Goal: Use online tool/utility: Utilize a website feature to perform a specific function

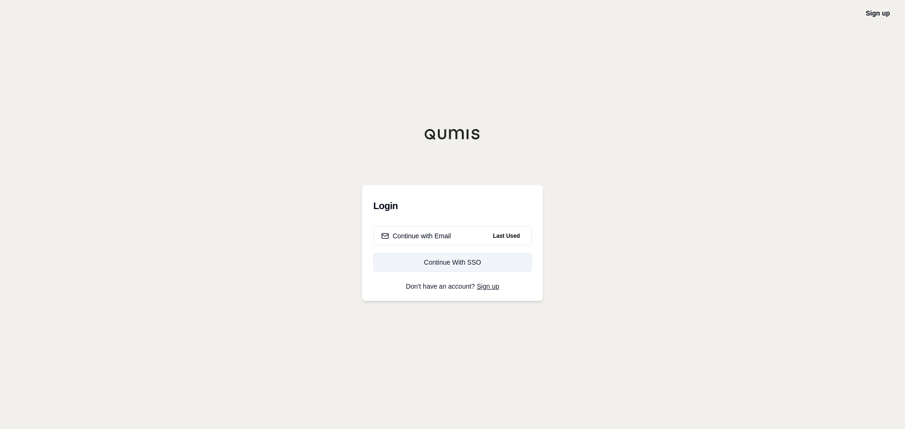
click at [458, 267] on link "Continue With SSO" at bounding box center [452, 262] width 158 height 19
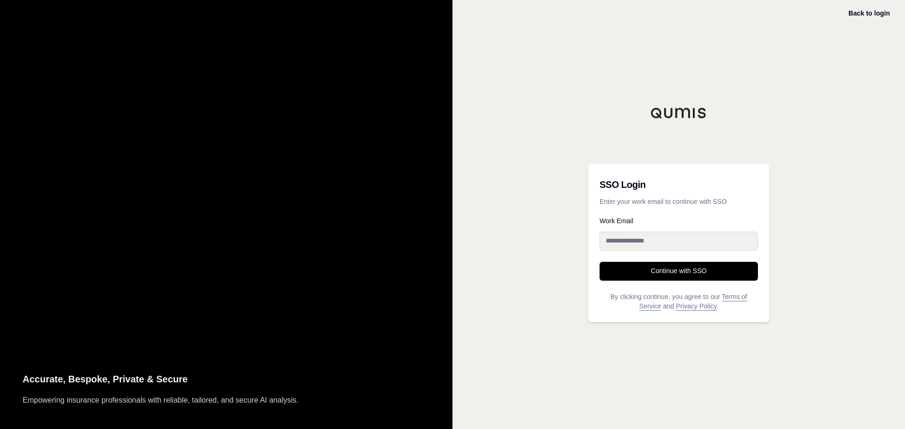
click at [648, 237] on input "Work Email" at bounding box center [678, 241] width 158 height 19
type input "**********"
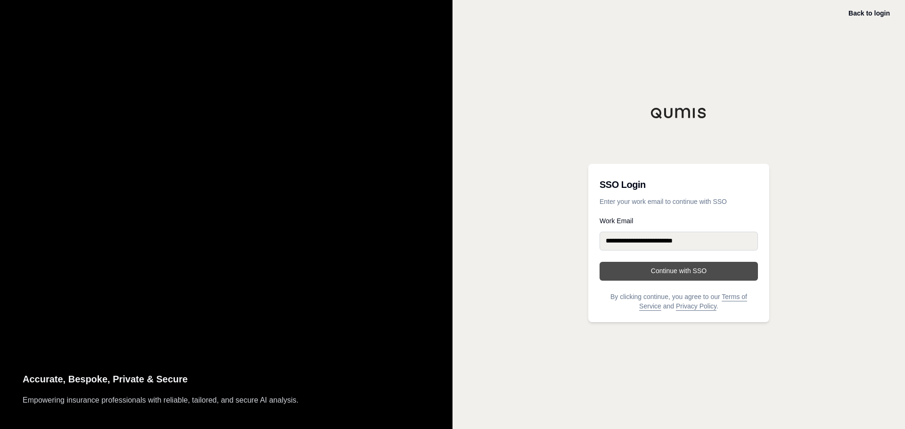
click at [653, 269] on button "Continue with SSO" at bounding box center [678, 271] width 158 height 19
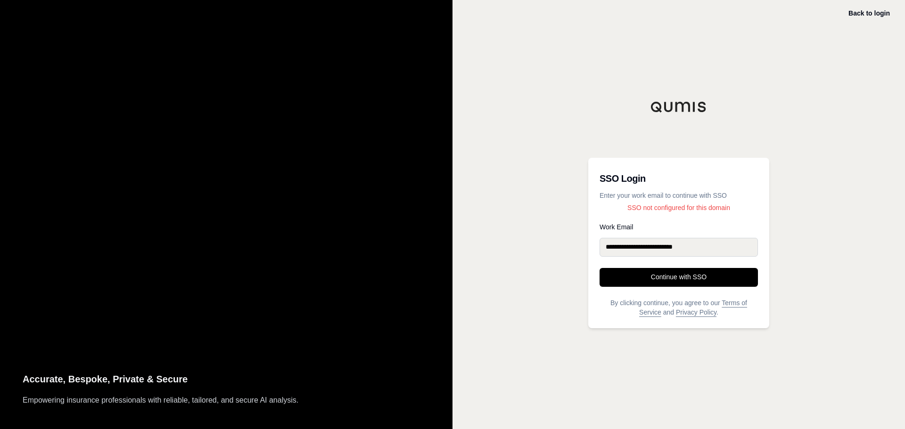
click at [727, 249] on input "**********" at bounding box center [678, 247] width 158 height 19
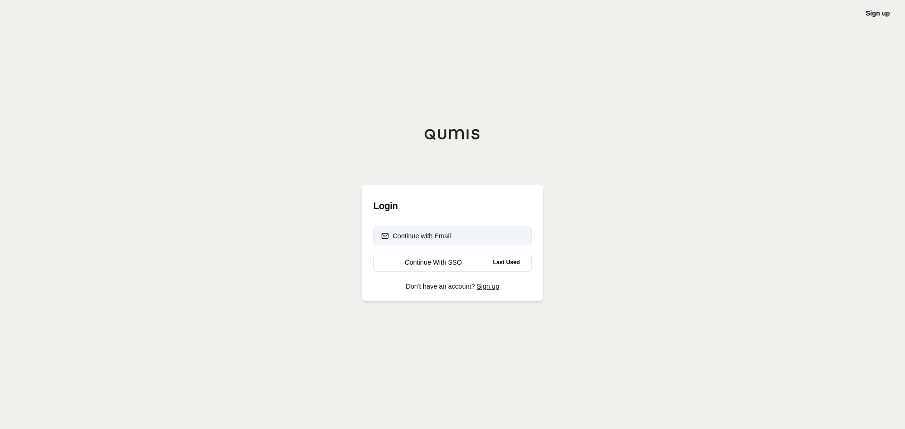
click at [464, 231] on button "Continue with Email" at bounding box center [452, 236] width 158 height 19
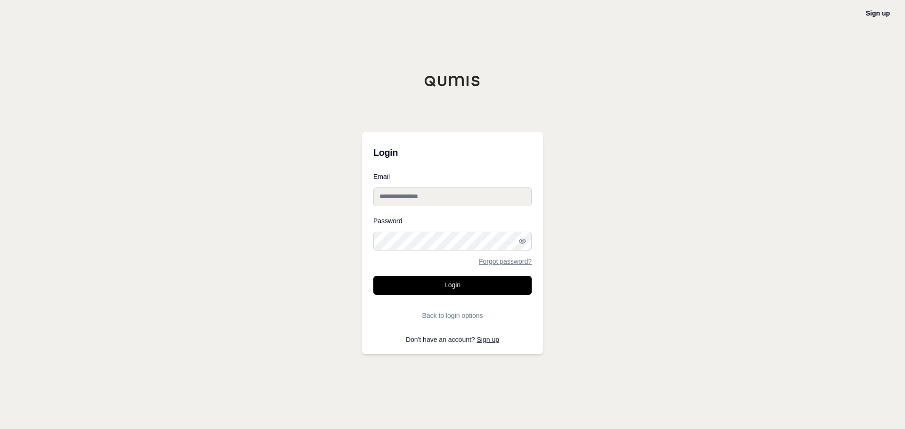
click at [452, 190] on input "Email" at bounding box center [452, 197] width 158 height 19
type input "**********"
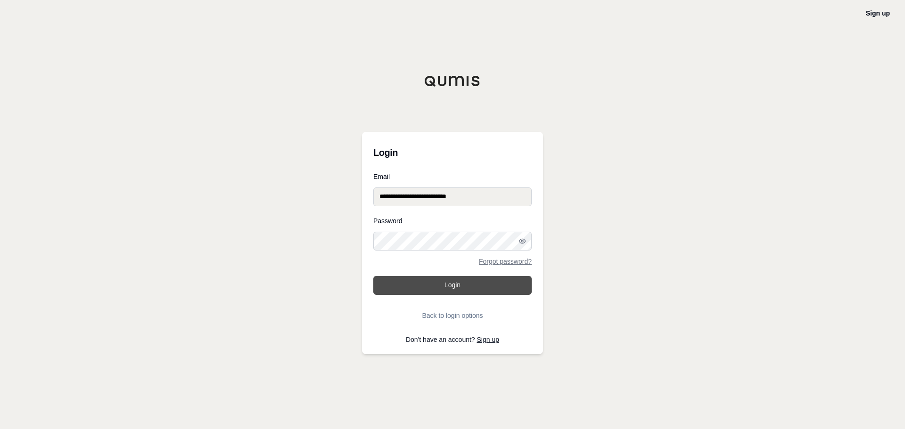
click at [489, 285] on button "Login" at bounding box center [452, 285] width 158 height 19
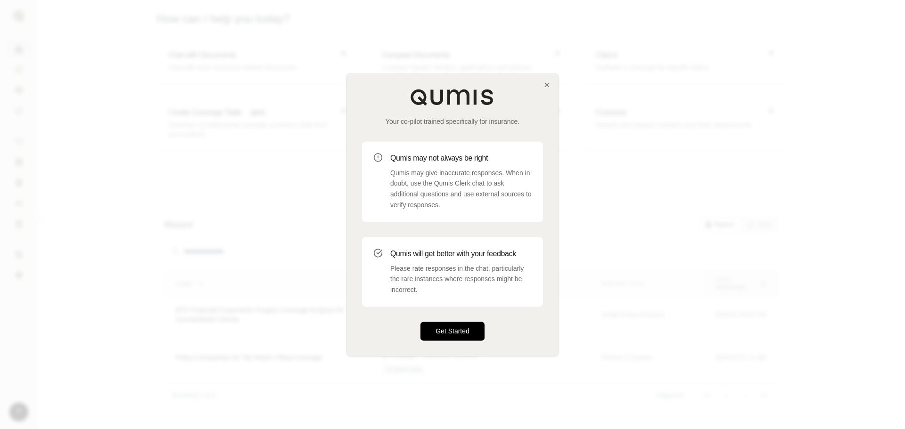
click at [461, 335] on button "Get Started" at bounding box center [452, 331] width 64 height 19
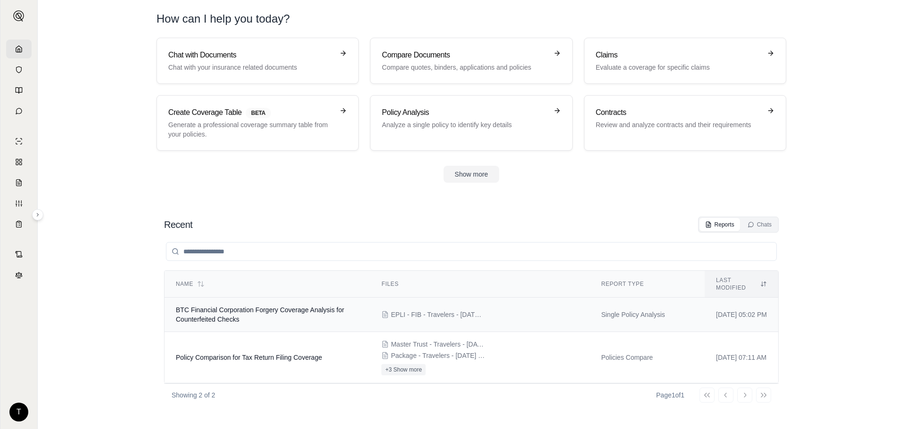
click at [263, 306] on span "BTC Financial Corporation Forgery Coverage Analysis for Counterfeited Checks" at bounding box center [260, 314] width 168 height 17
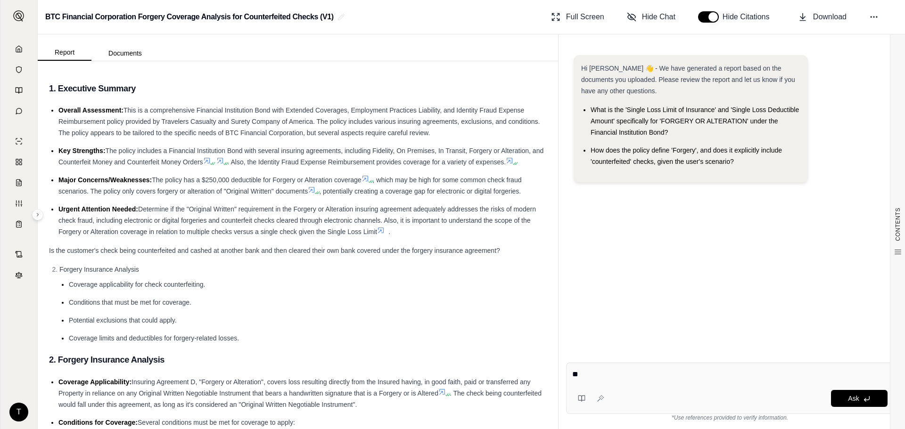
type textarea "*"
type textarea "**********"
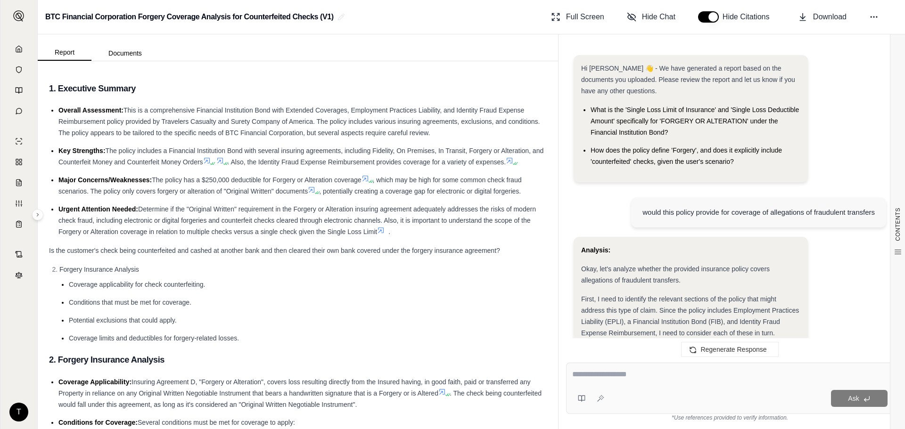
scroll to position [1016, 0]
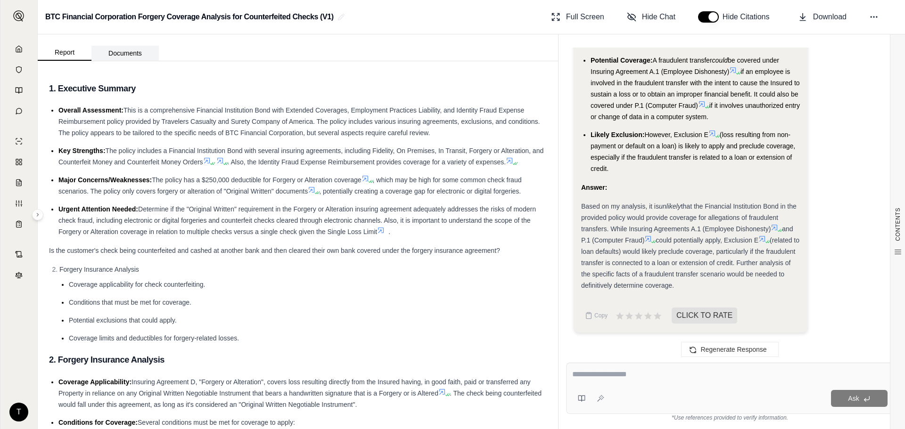
click at [120, 52] on button "Documents" at bounding box center [124, 53] width 67 height 15
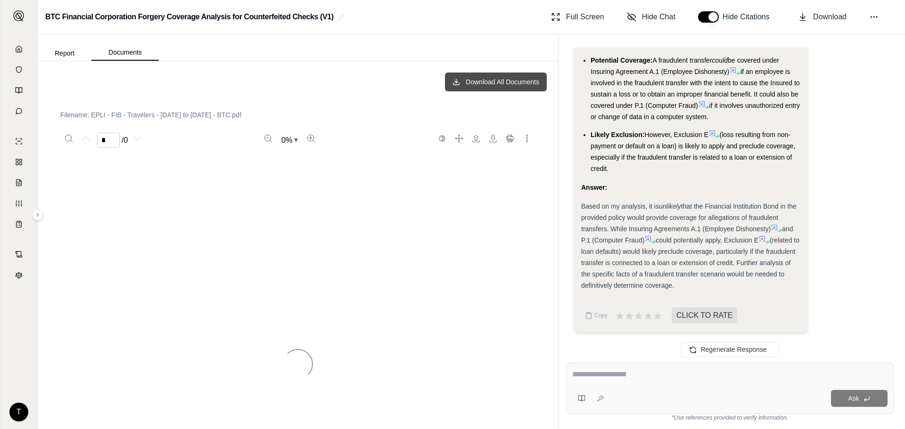
click at [484, 82] on button "Download All Documents" at bounding box center [496, 82] width 102 height 19
click at [471, 76] on button "Download All Documents" at bounding box center [496, 82] width 102 height 19
click at [461, 82] on button "Download All Documents" at bounding box center [496, 82] width 102 height 19
click at [19, 49] on icon at bounding box center [19, 49] width 8 height 8
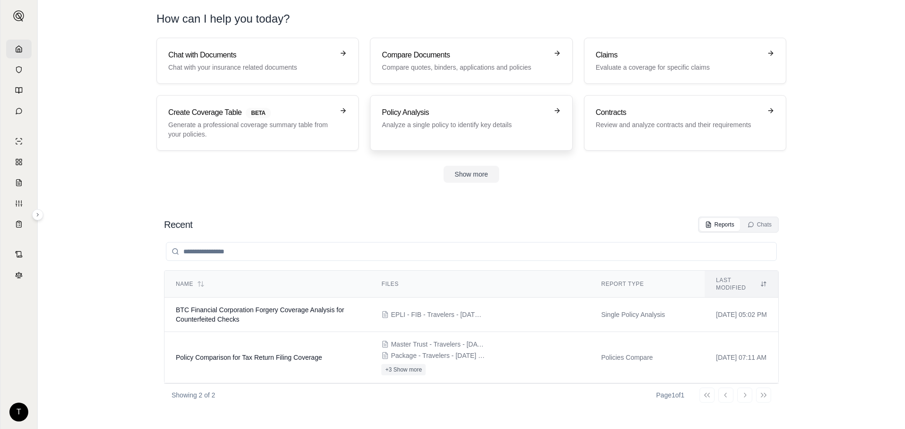
click at [410, 128] on p "Analyze a single policy to identify key details" at bounding box center [464, 124] width 165 height 9
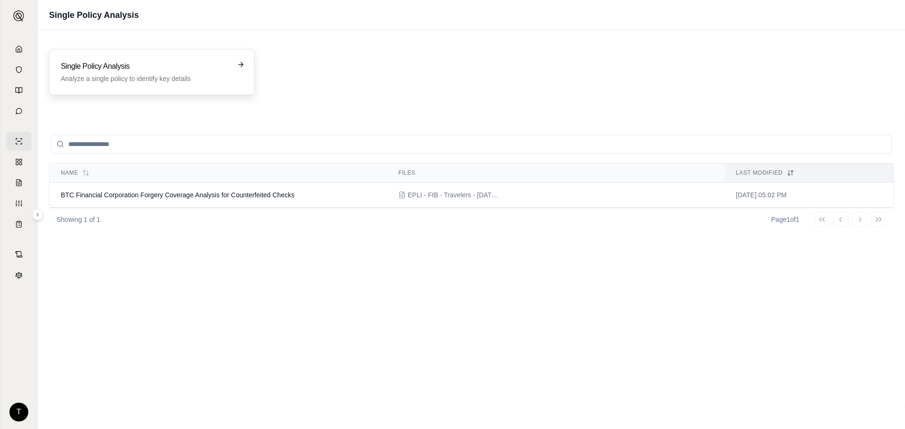
click at [156, 75] on p "Analyze a single policy to identify key details" at bounding box center [145, 78] width 169 height 9
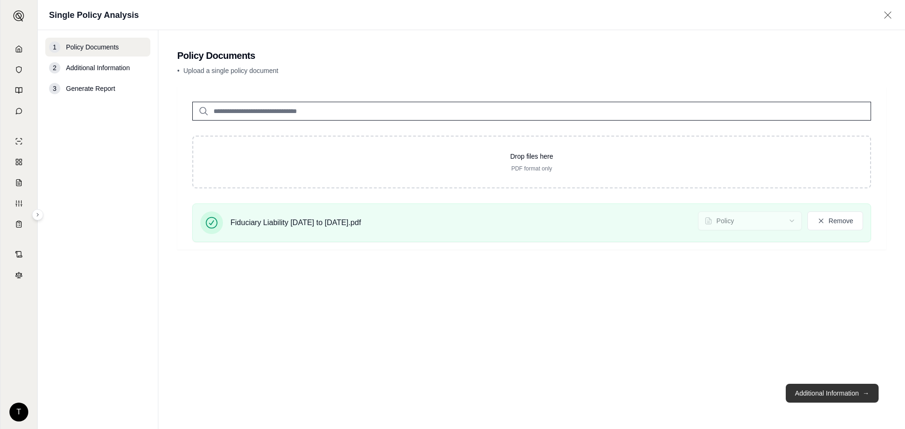
click at [812, 390] on button "Additional Information →" at bounding box center [832, 393] width 93 height 19
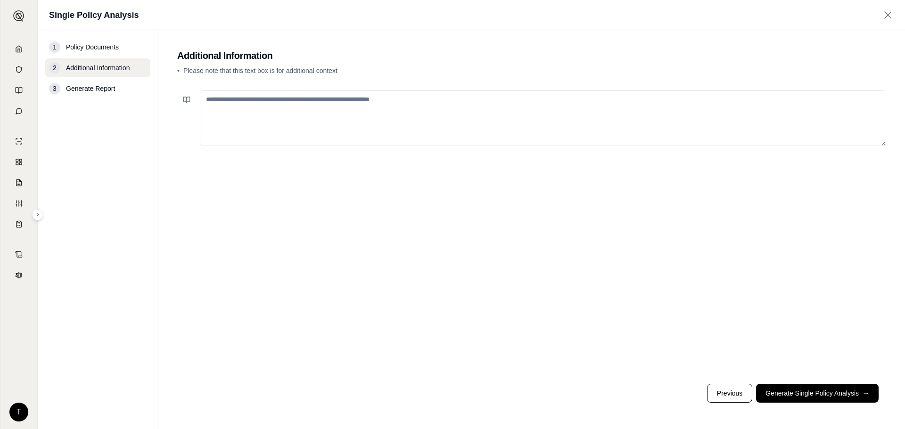
click at [344, 99] on textarea at bounding box center [543, 118] width 686 height 56
type textarea "*"
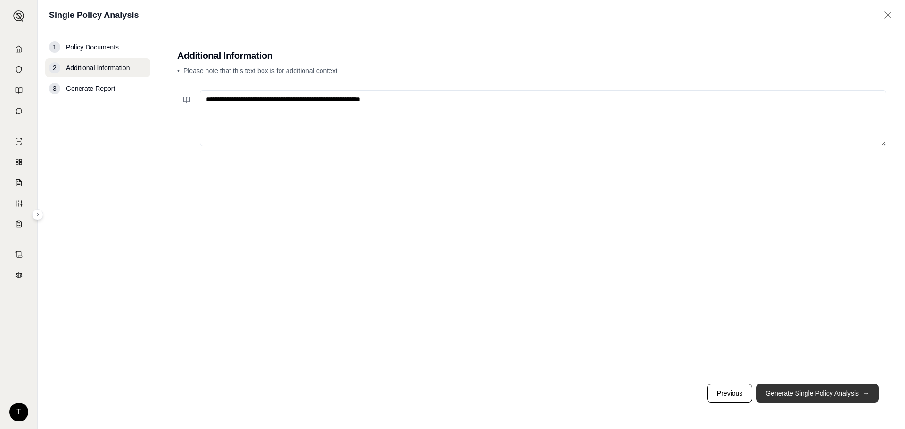
type textarea "**********"
click at [833, 394] on button "Generate Single Policy Analysis →" at bounding box center [817, 393] width 123 height 19
